Goal: Transaction & Acquisition: Purchase product/service

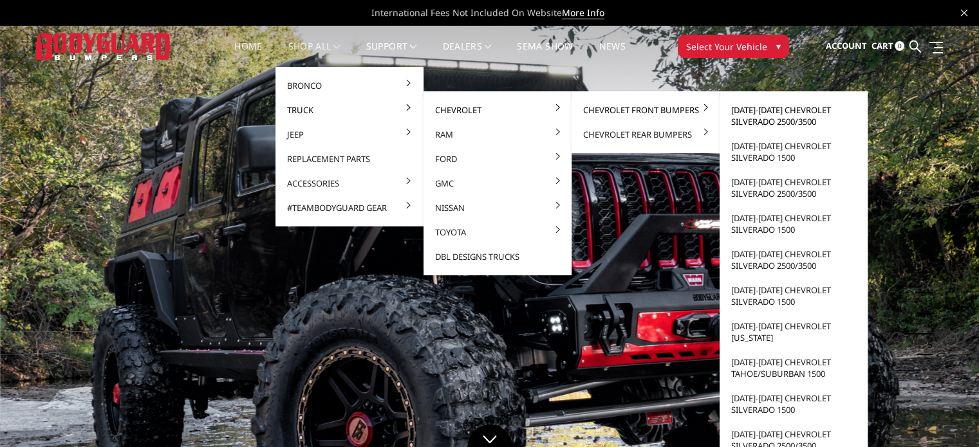
click at [807, 118] on link "[DATE]-[DATE] Chevrolet Silverado 2500/3500" at bounding box center [794, 116] width 138 height 36
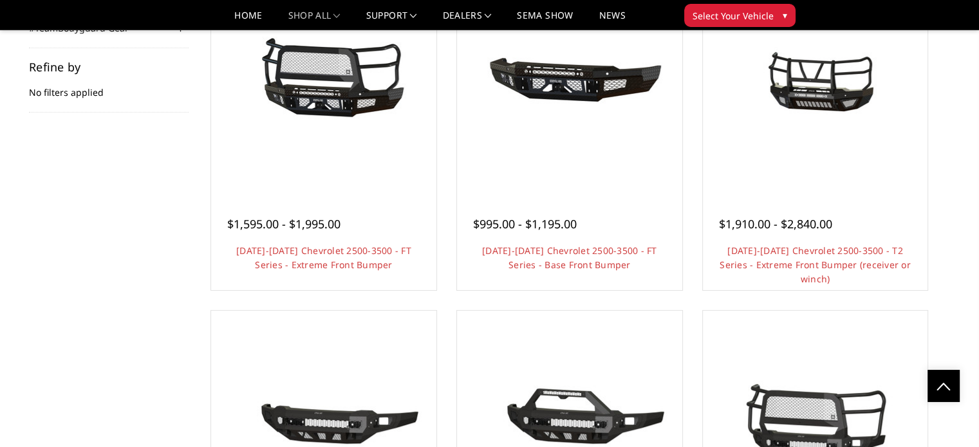
scroll to position [189, 0]
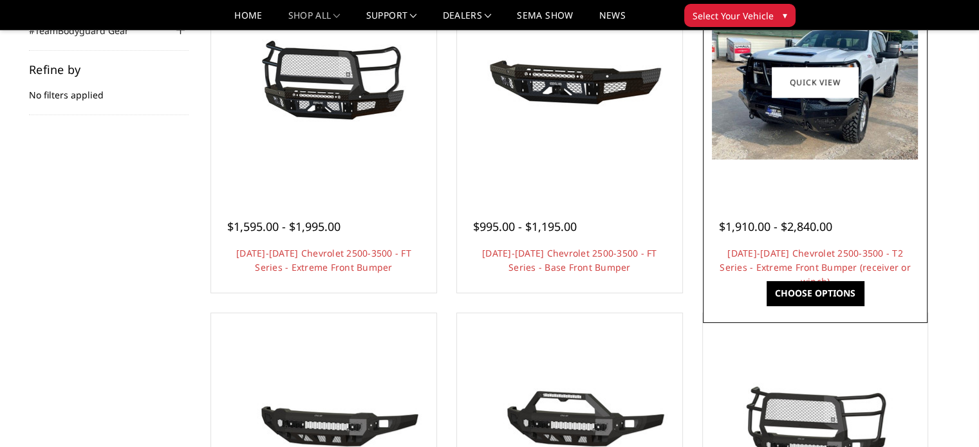
click at [873, 118] on img at bounding box center [815, 82] width 206 height 154
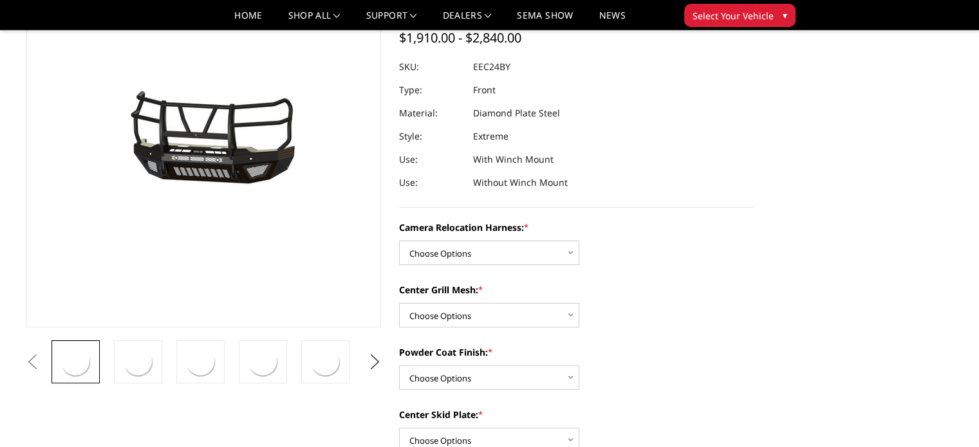
scroll to position [193, 0]
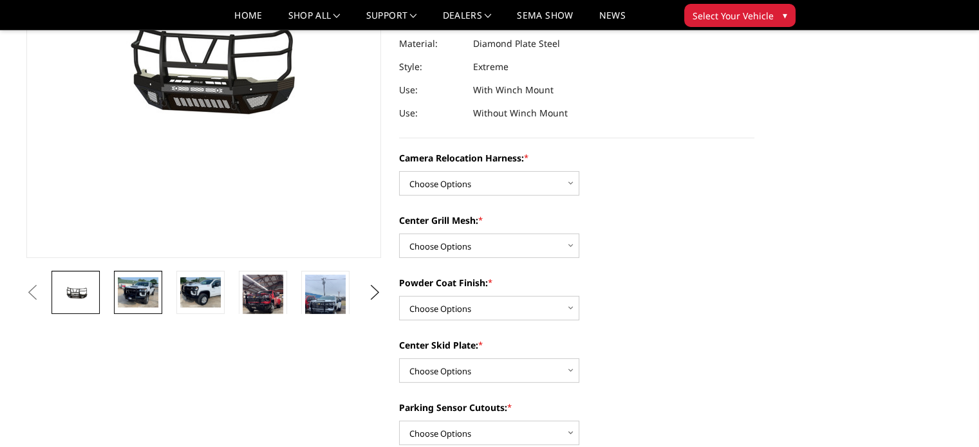
click at [151, 287] on img at bounding box center [138, 292] width 41 height 30
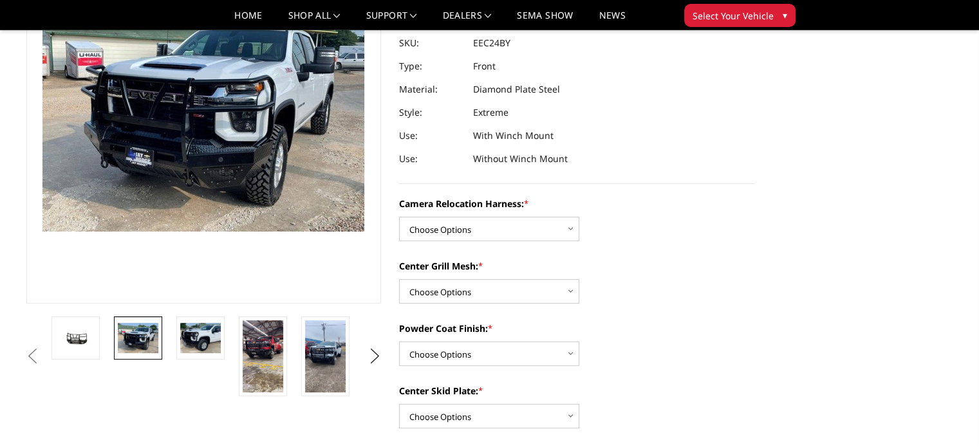
scroll to position [0, 0]
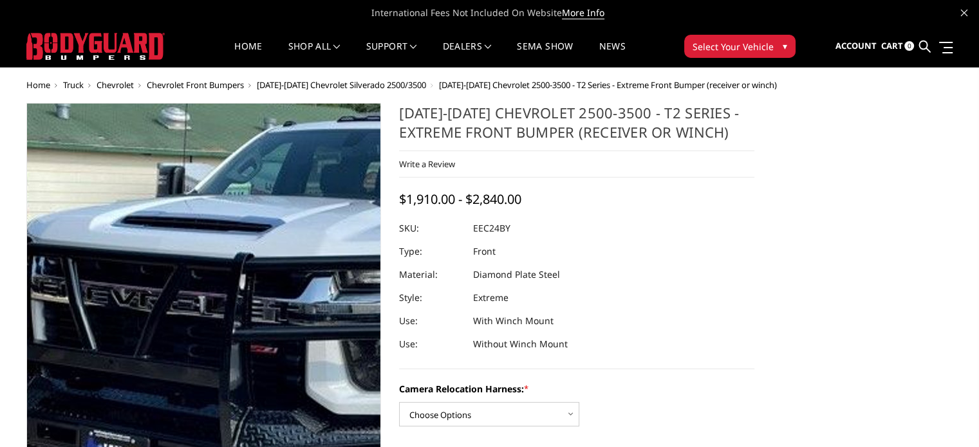
click at [149, 229] on img at bounding box center [276, 337] width 824 height 618
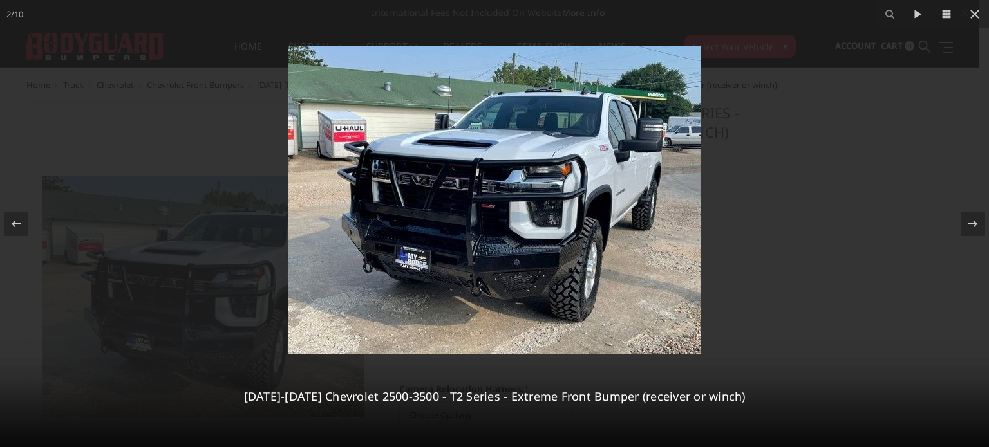
drag, startPoint x: 149, startPoint y: 229, endPoint x: 625, endPoint y: 225, distance: 475.7
click at [625, 225] on img at bounding box center [494, 200] width 412 height 309
click at [976, 6] on icon at bounding box center [974, 13] width 15 height 15
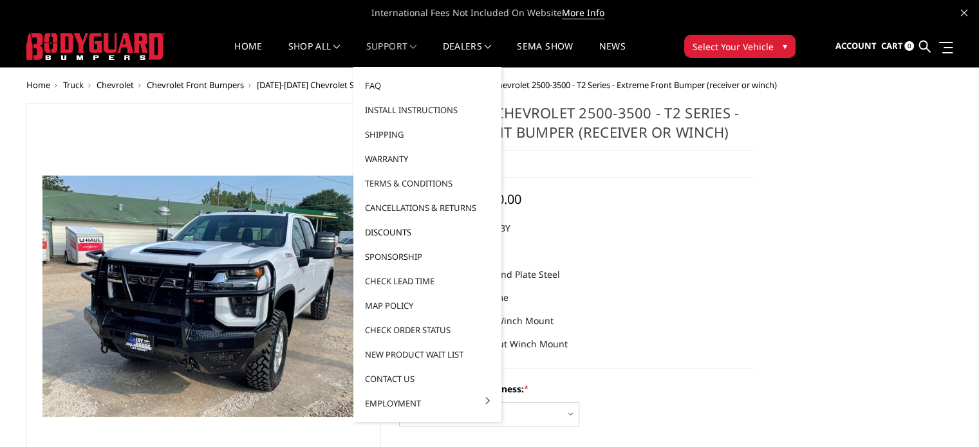
scroll to position [64, 0]
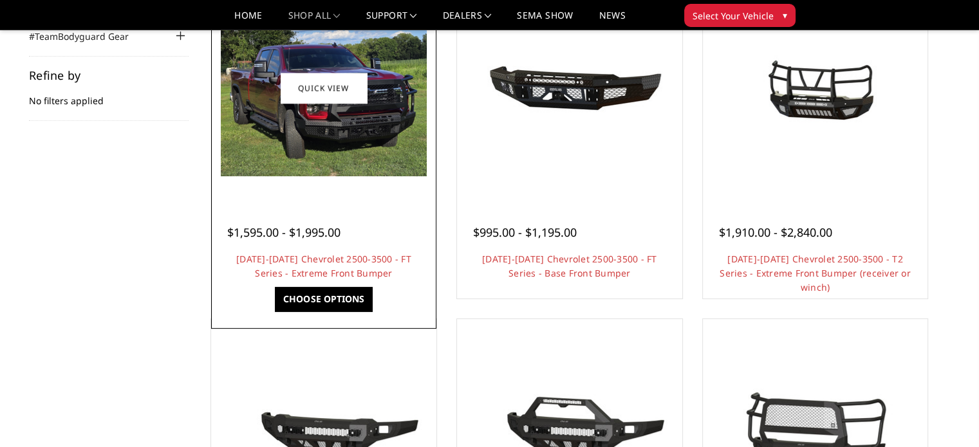
scroll to position [193, 0]
